Goal: Communication & Community: Ask a question

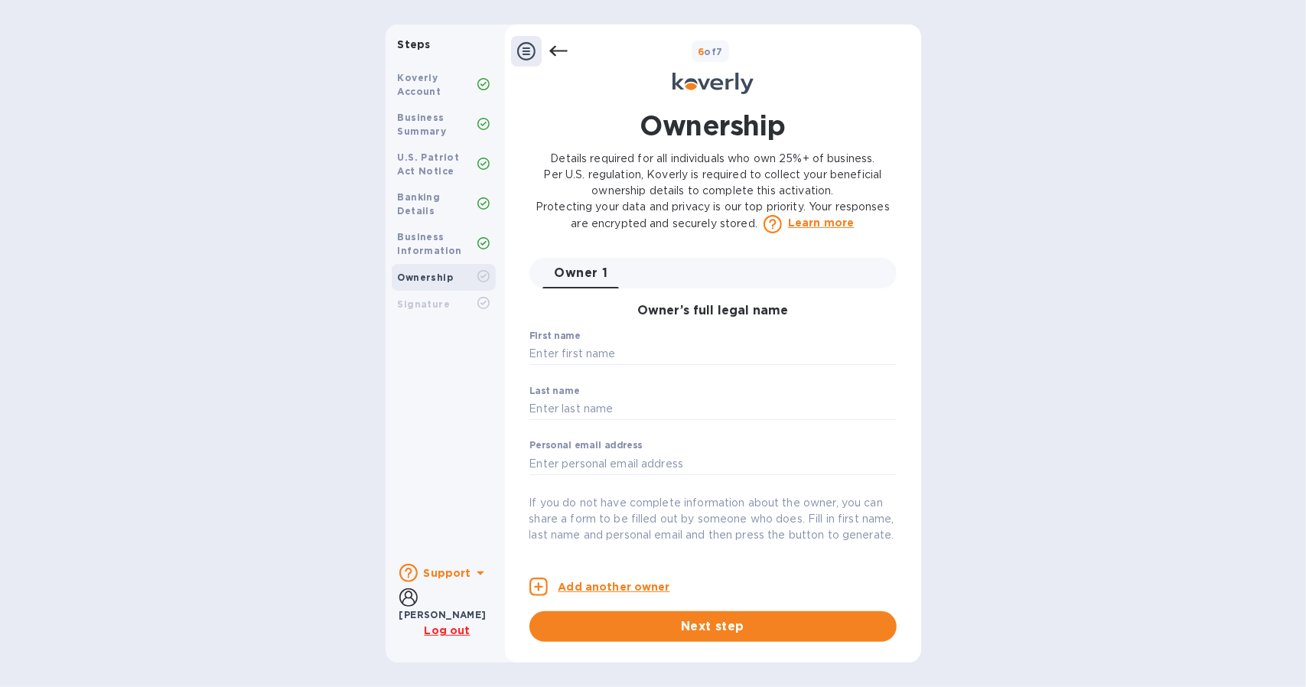
click at [461, 578] on b "Support" at bounding box center [447, 573] width 47 height 12
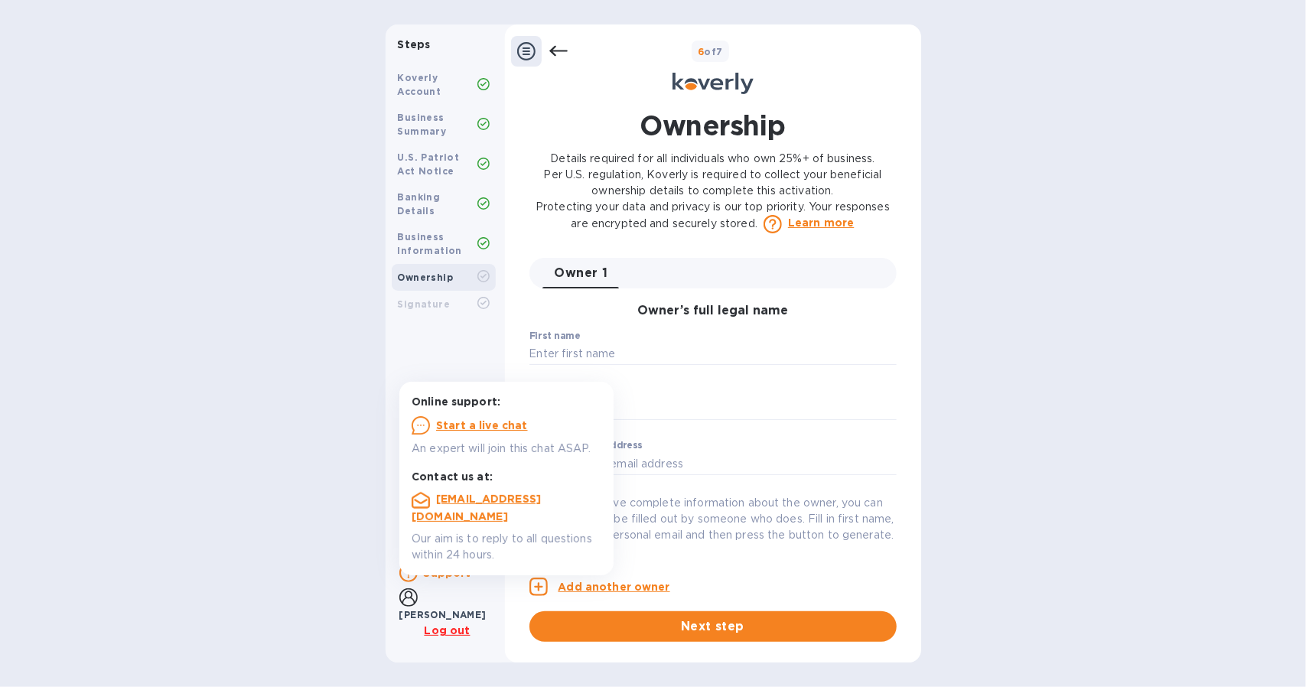
click at [491, 423] on u "Start a live chat" at bounding box center [482, 425] width 92 height 12
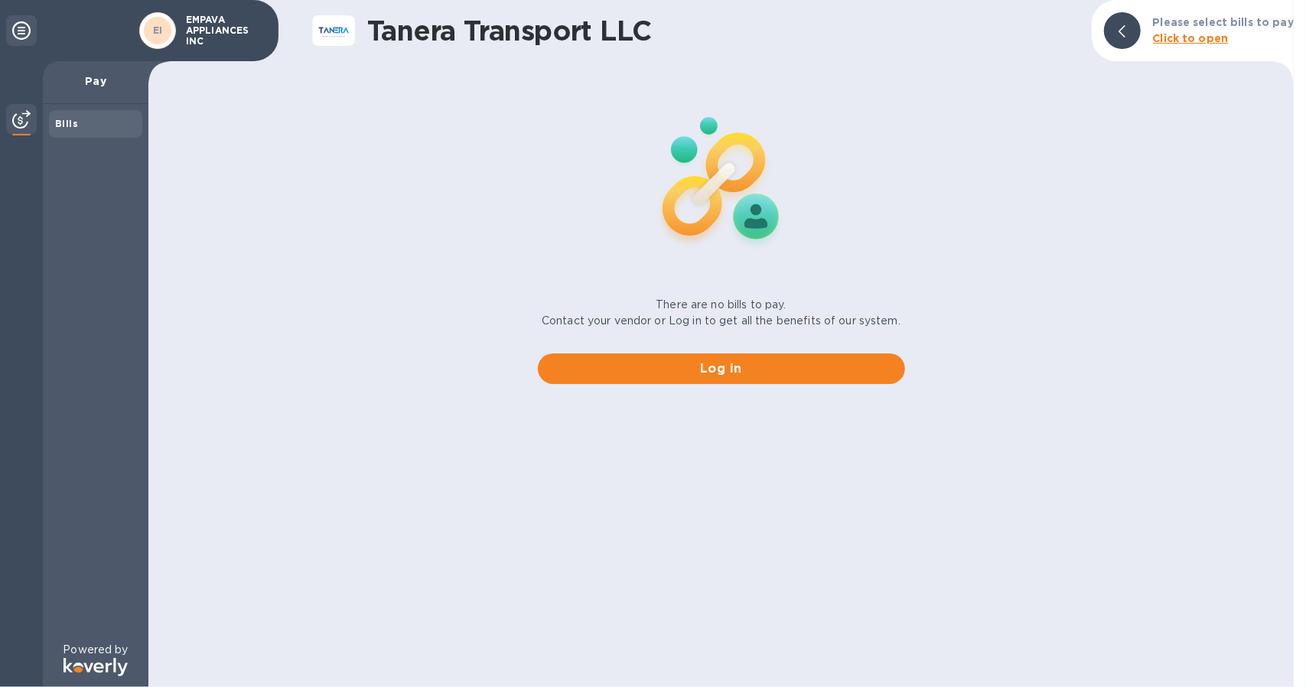
click at [31, 27] on div at bounding box center [21, 30] width 31 height 31
click at [17, 112] on img at bounding box center [21, 119] width 18 height 18
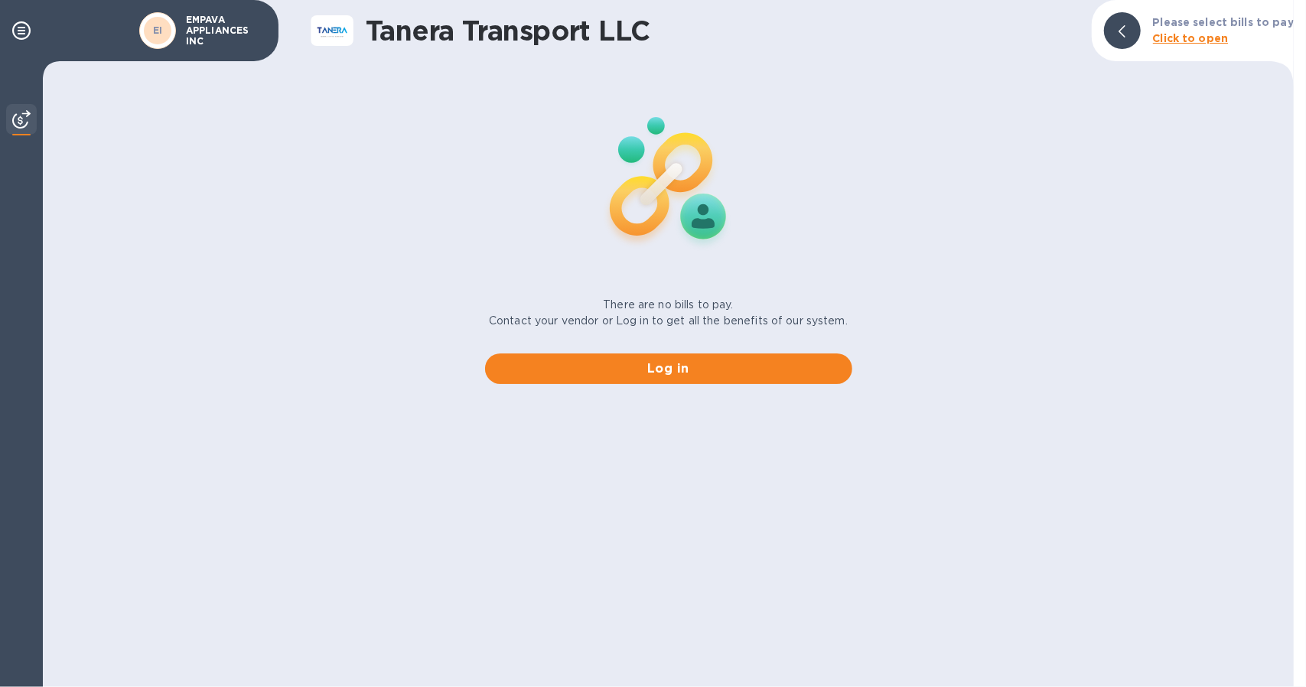
click at [1216, 33] on b "Click to open" at bounding box center [1191, 38] width 76 height 12
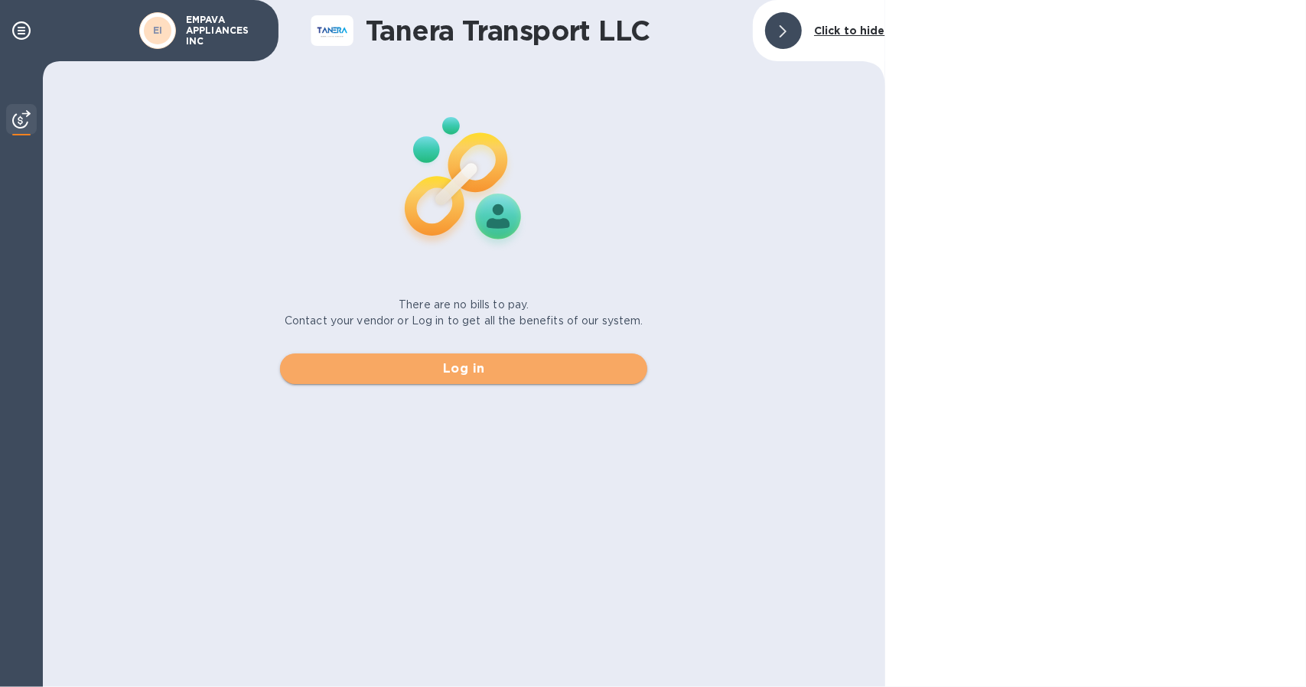
click at [514, 371] on span "Log in" at bounding box center [463, 369] width 343 height 18
